Goal: Task Accomplishment & Management: Use online tool/utility

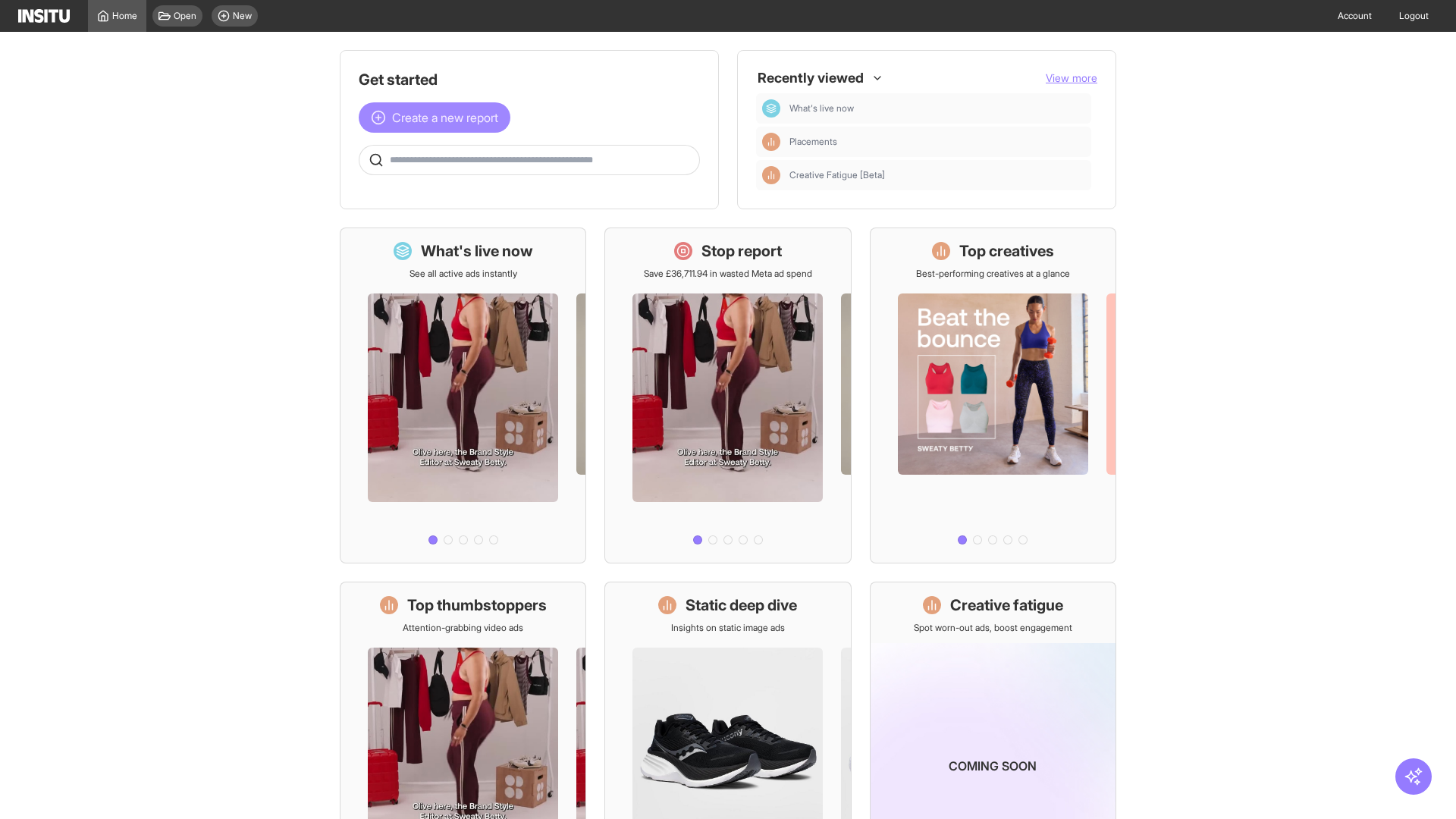
click at [439, 118] on span "Create a new report" at bounding box center [445, 118] width 106 height 18
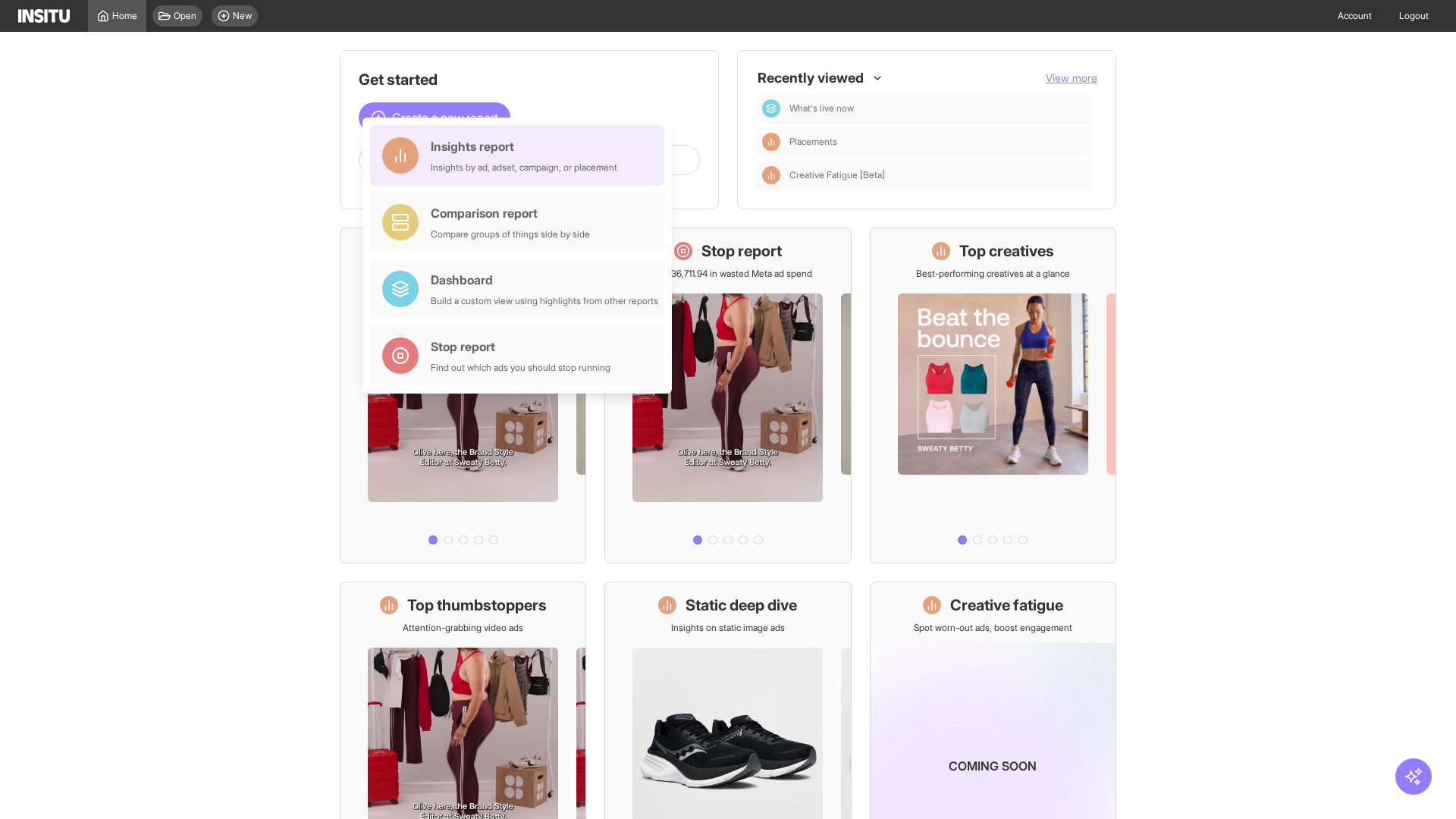
click at [521, 155] on div "Insights report Insights by ad, adset, campaign, or placement" at bounding box center [524, 156] width 186 height 37
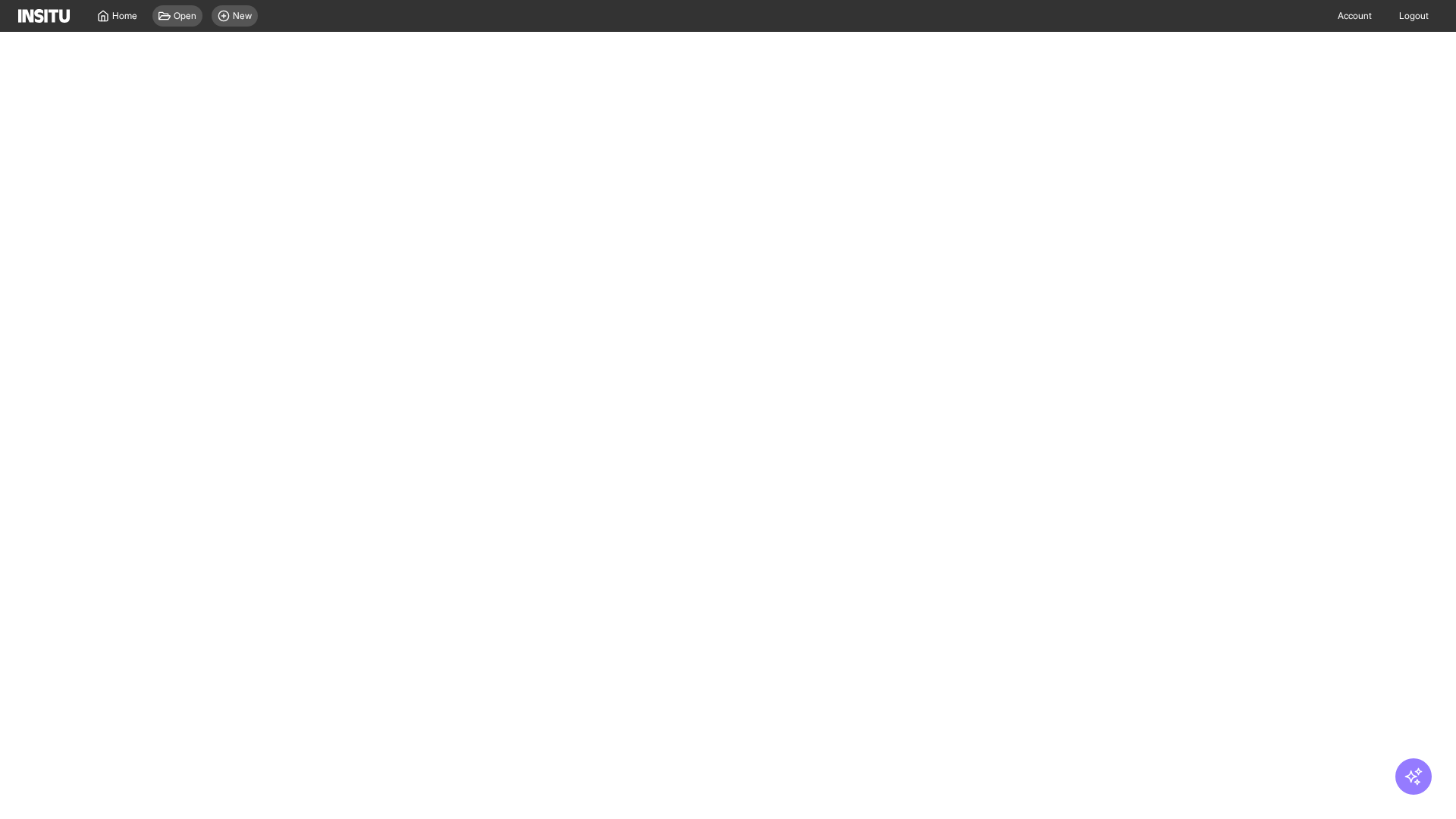
select select "**"
